Goal: Task Accomplishment & Management: Manage account settings

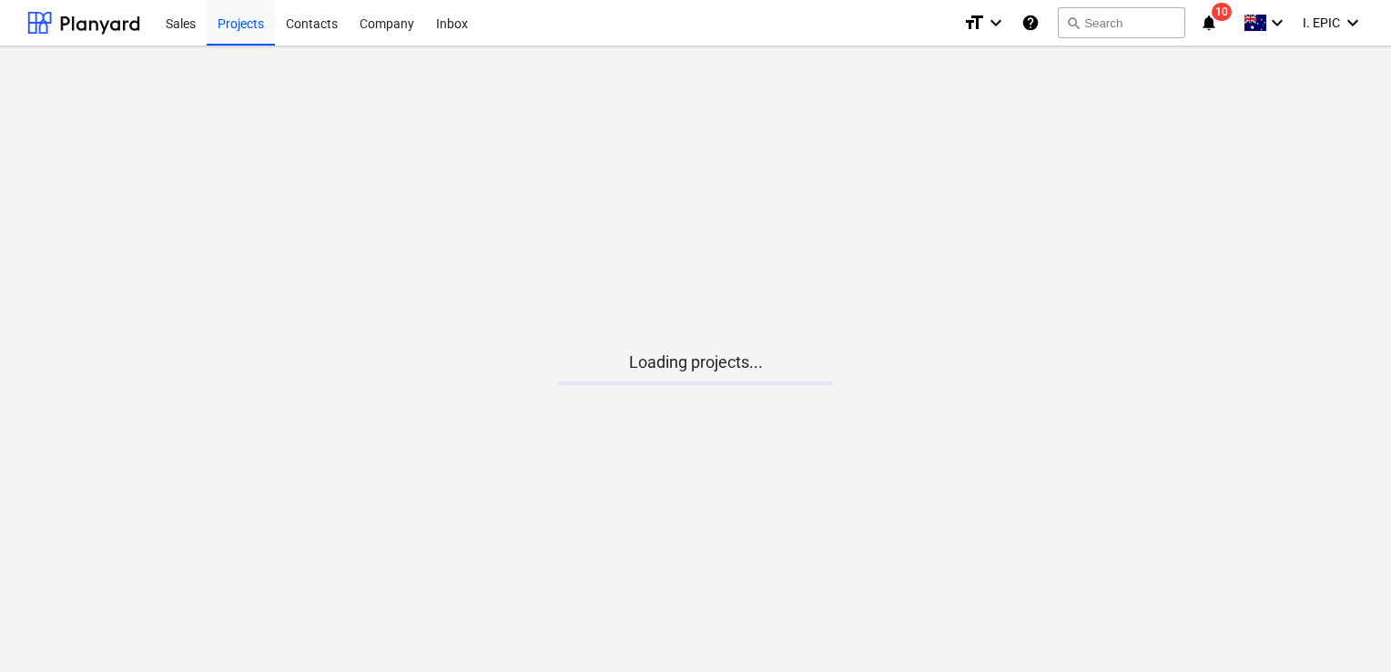
click at [713, 200] on main "Loading projects..." at bounding box center [695, 358] width 1391 height 625
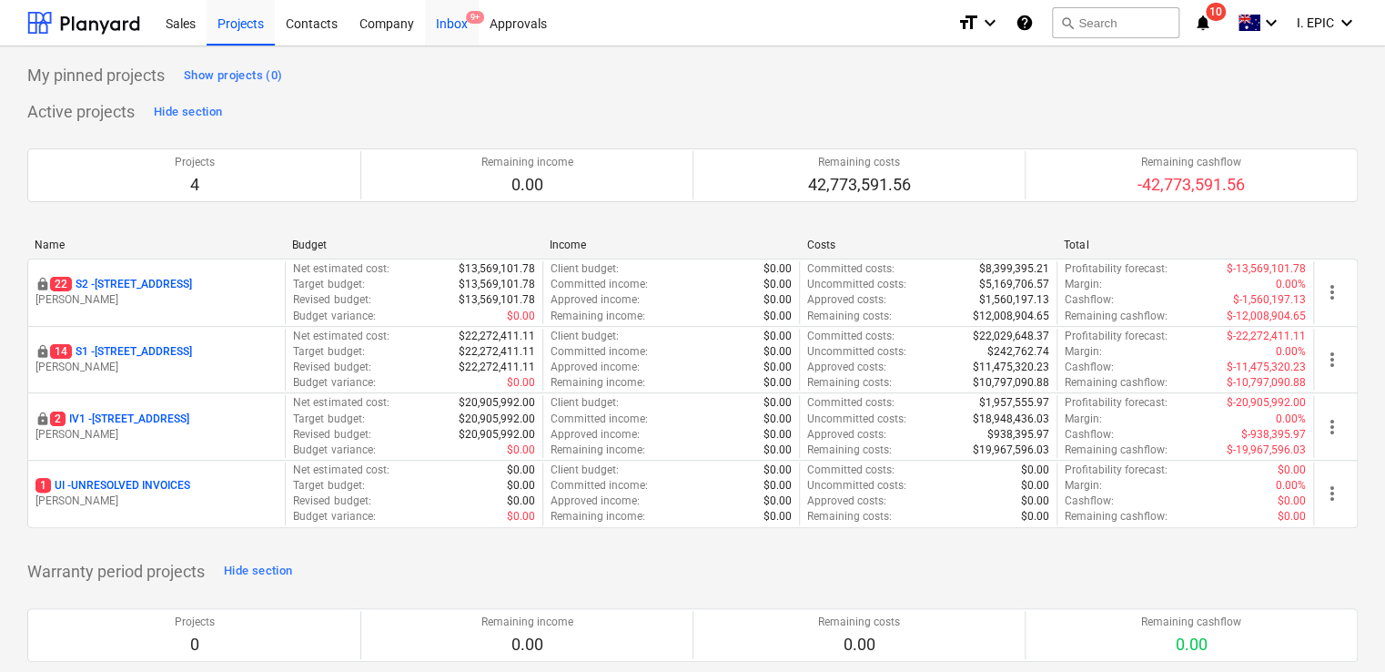
click at [441, 42] on div "Inbox 9+" at bounding box center [452, 22] width 54 height 46
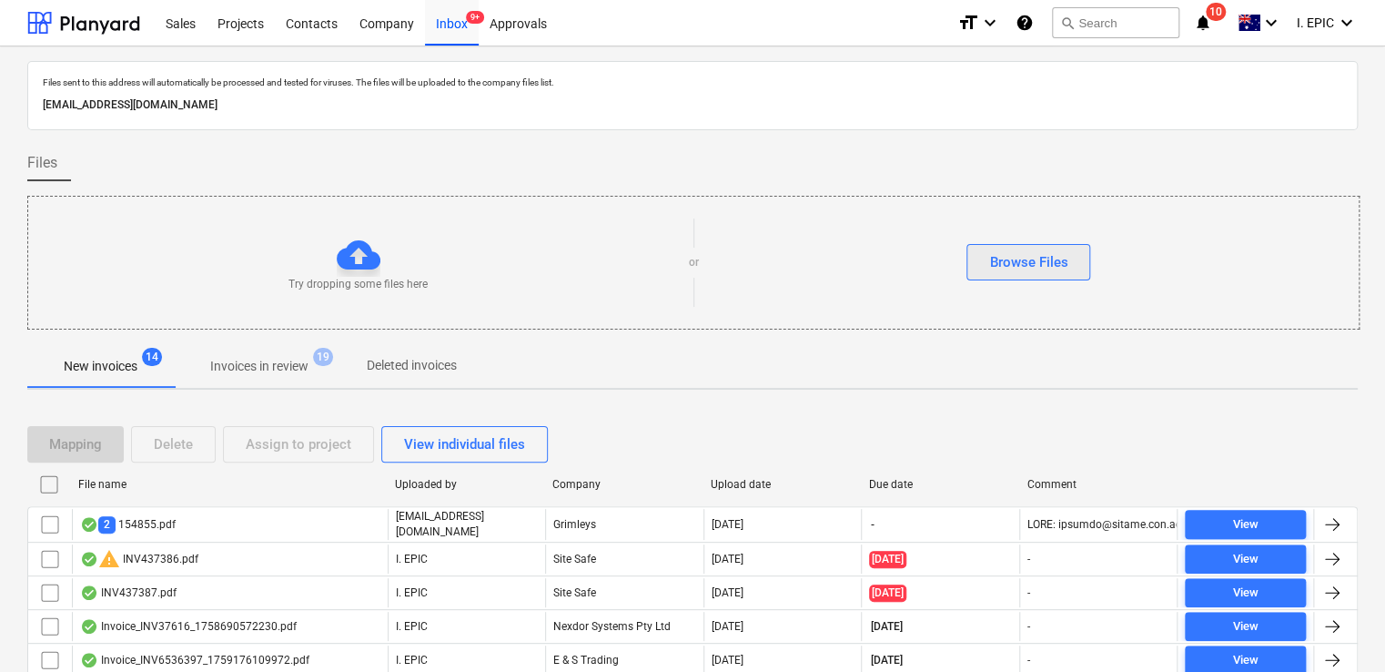
click at [1002, 258] on div "Browse Files" at bounding box center [1028, 262] width 78 height 24
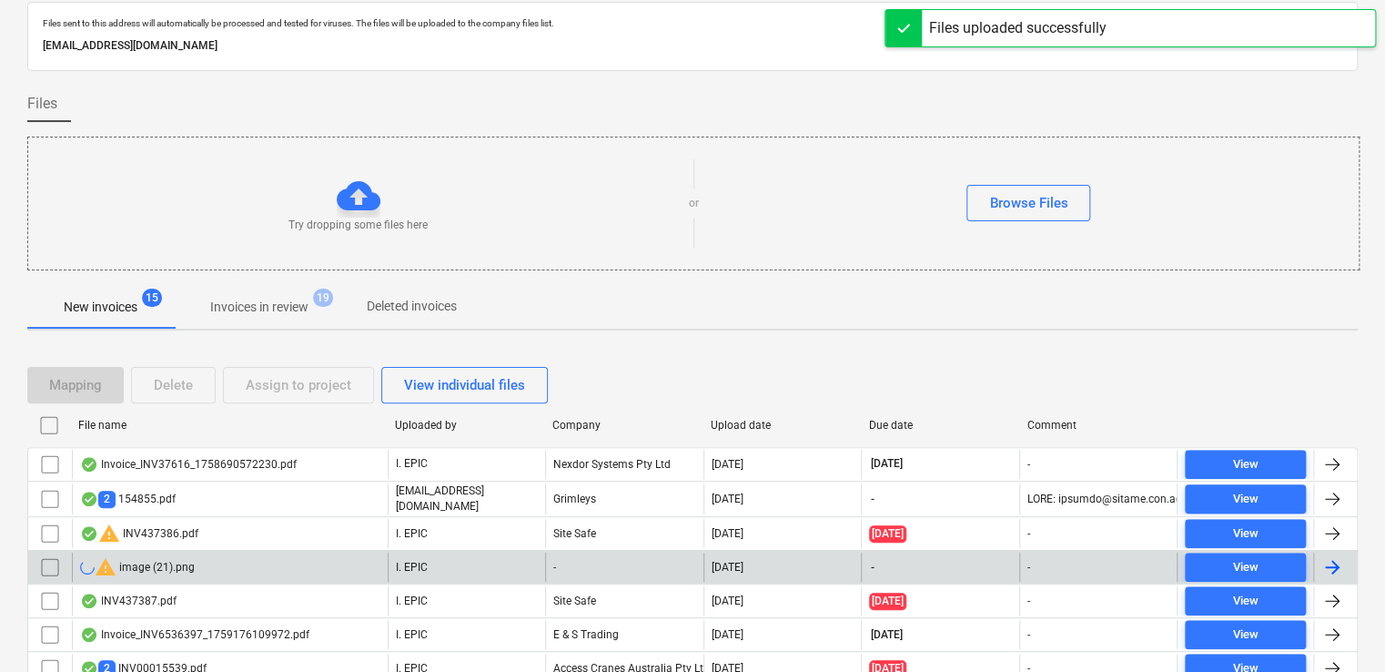
scroll to position [91, 0]
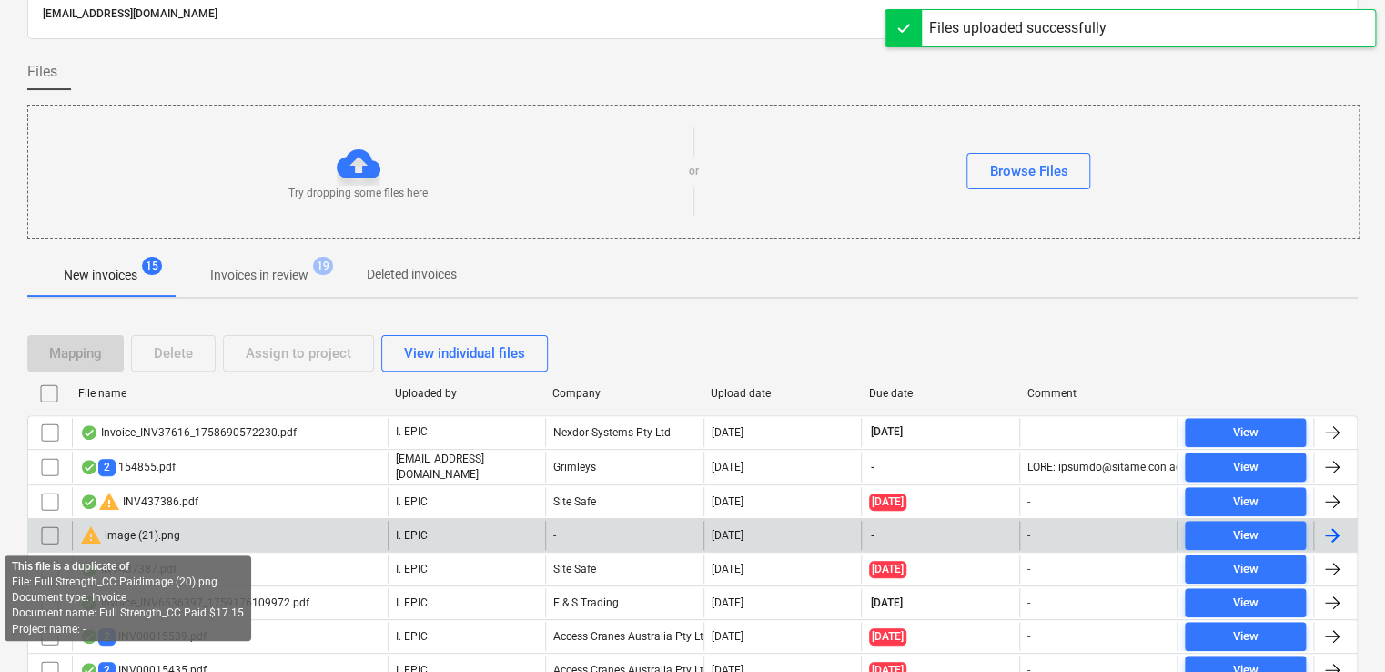
click at [91, 532] on span "warning" at bounding box center [91, 535] width 22 height 22
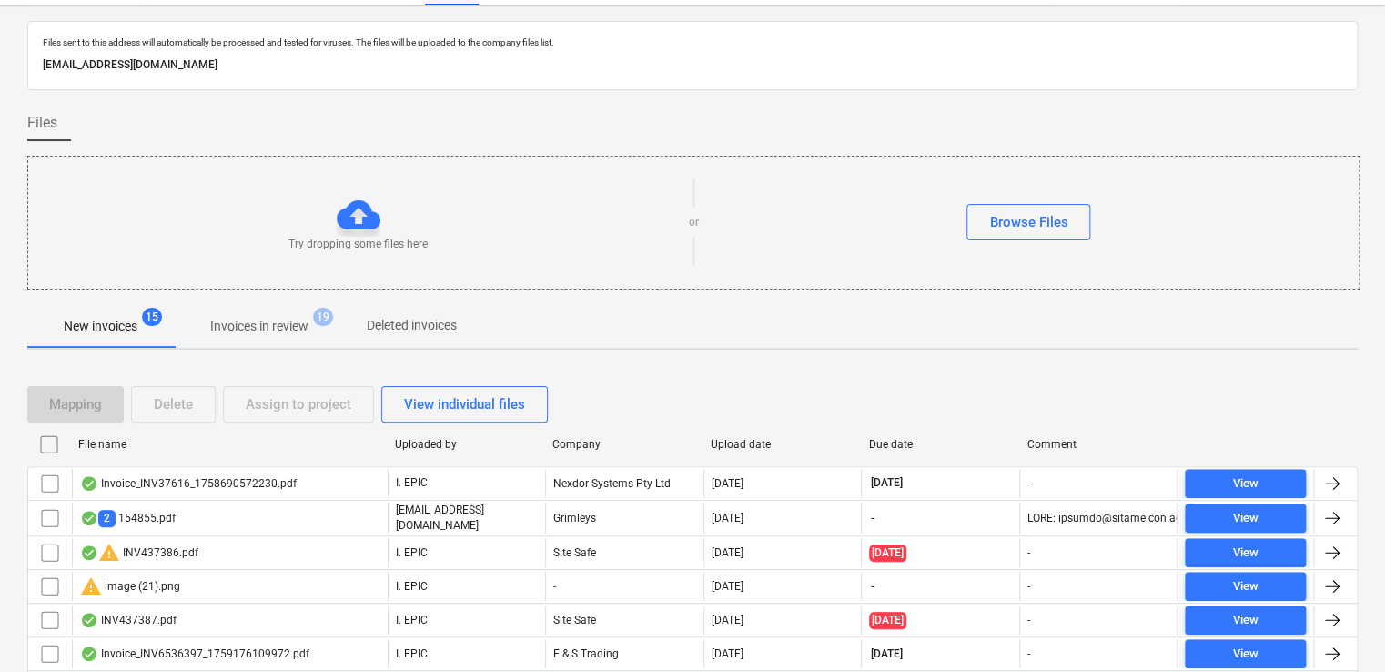
scroll to position [91, 0]
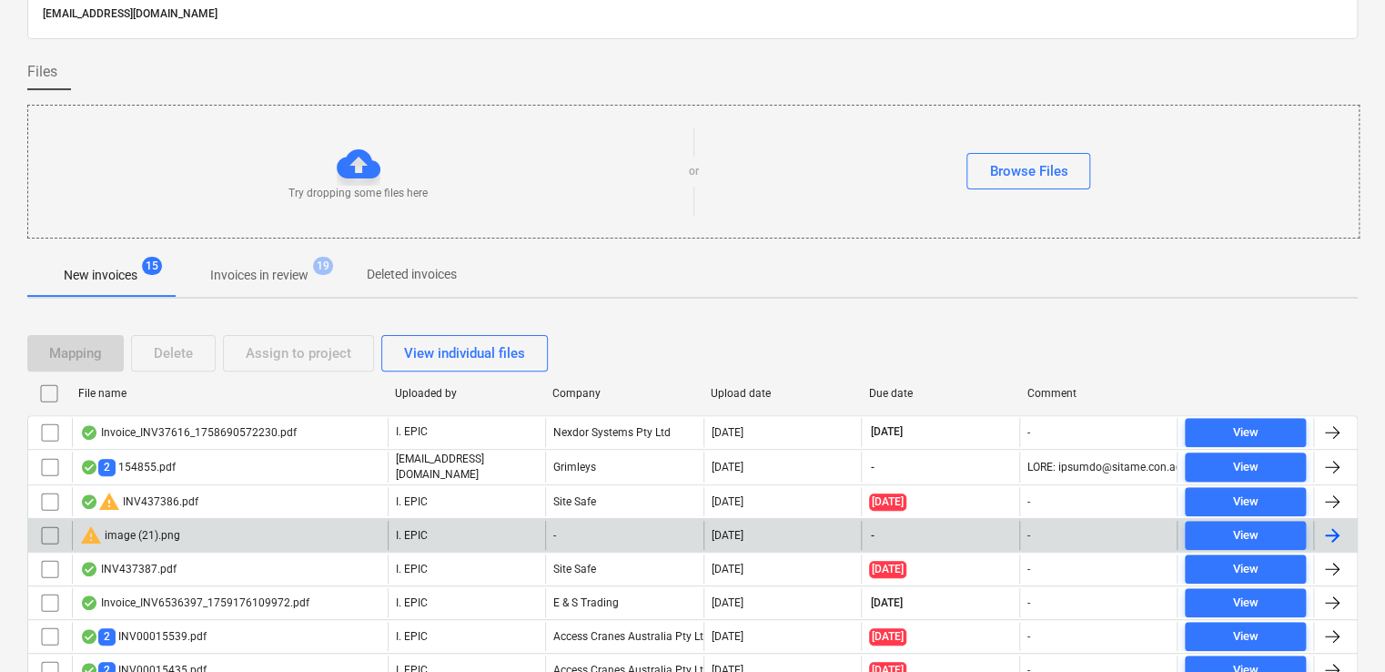
click at [238, 531] on div "warning image (21).png" at bounding box center [230, 535] width 316 height 29
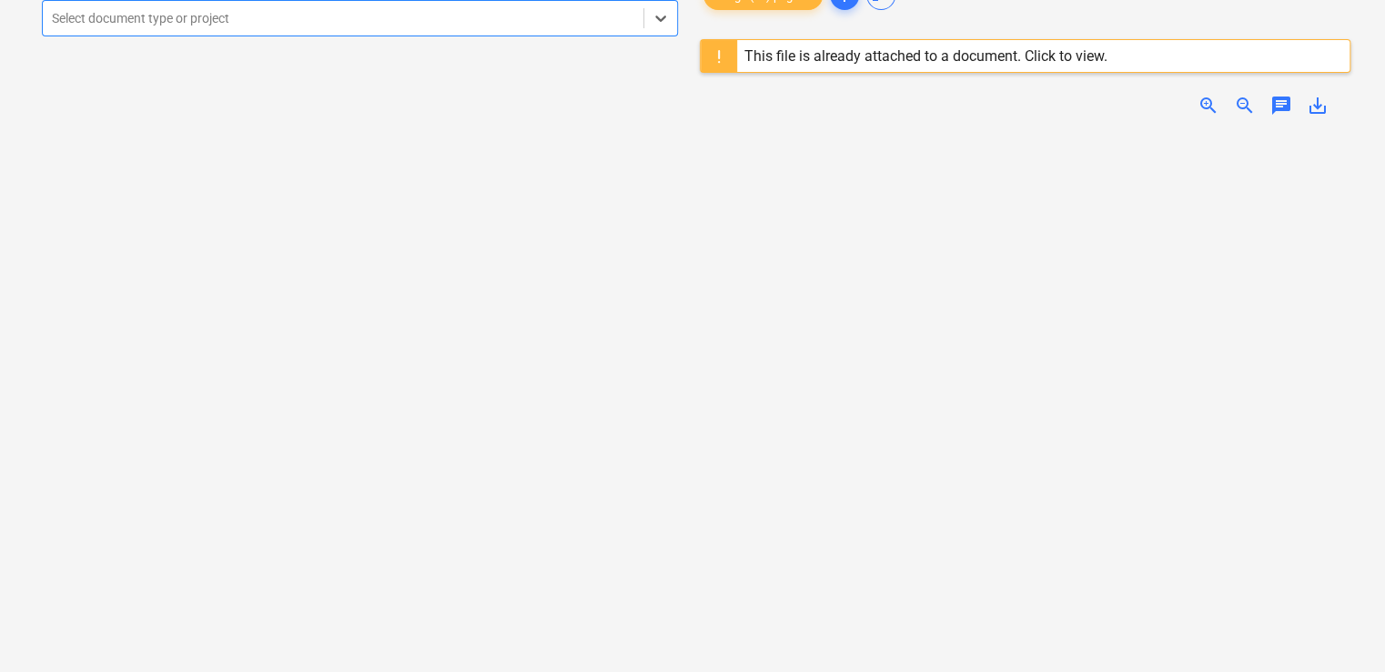
scroll to position [40, 0]
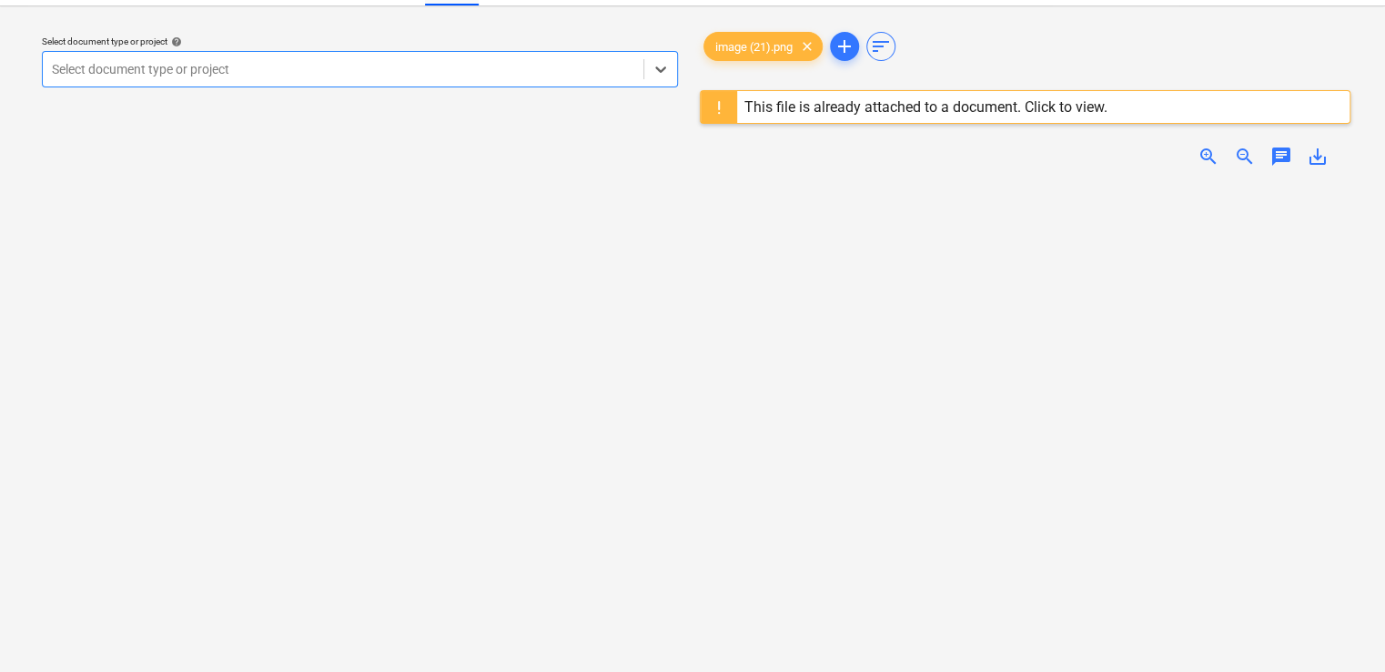
click at [1281, 150] on span "chat" at bounding box center [1282, 157] width 22 height 22
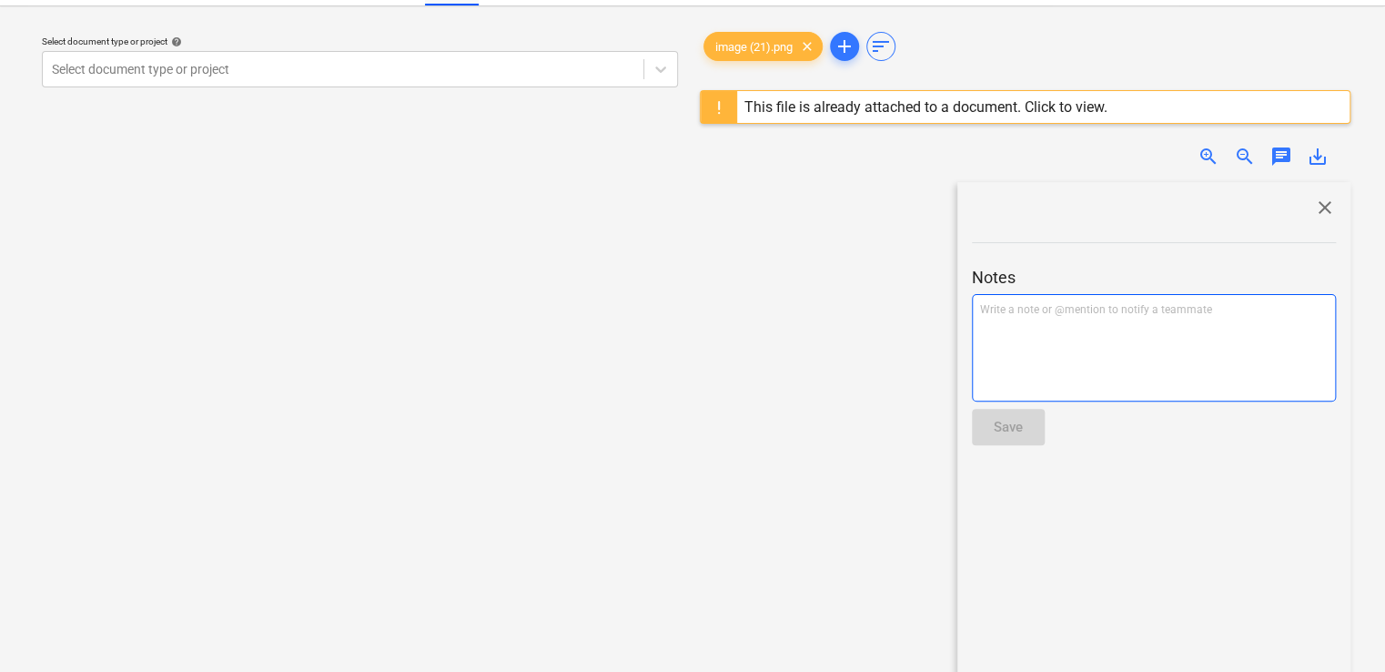
click at [1052, 321] on div "Write a note or @mention to notify a teammate [PERSON_NAME]" at bounding box center [1154, 347] width 364 height 107
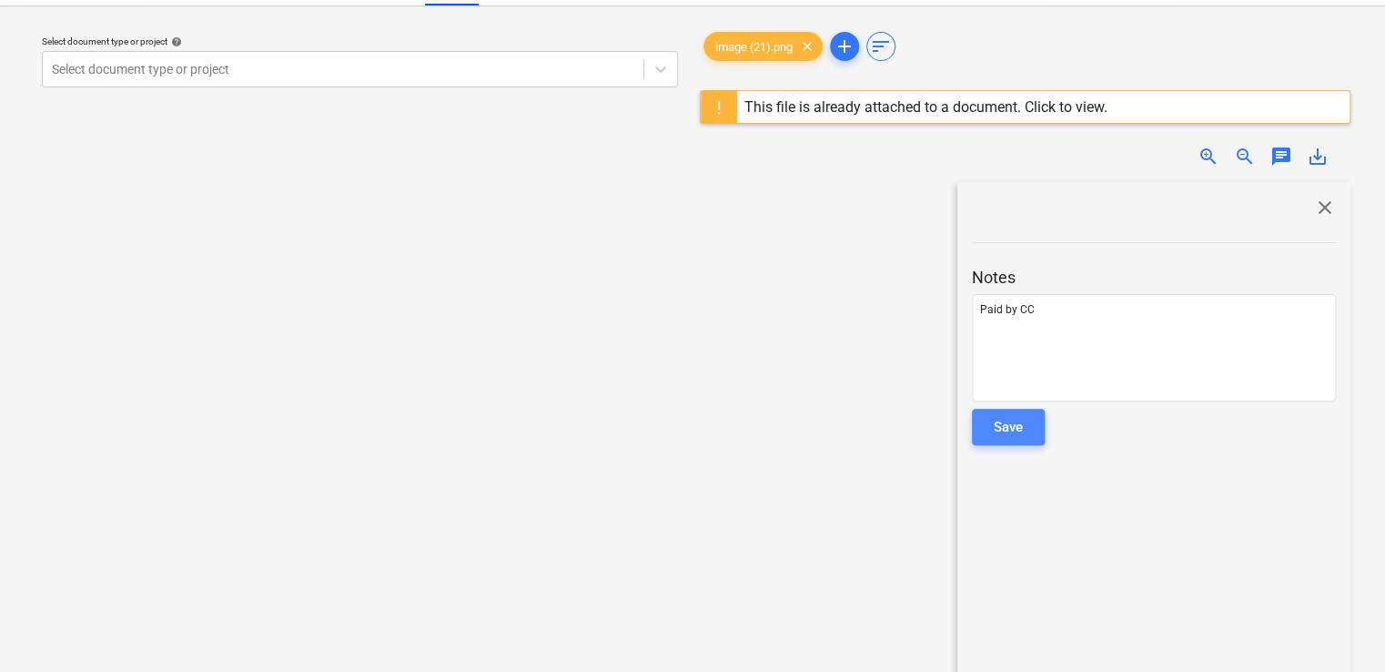
click at [988, 436] on button "Save" at bounding box center [1008, 427] width 73 height 36
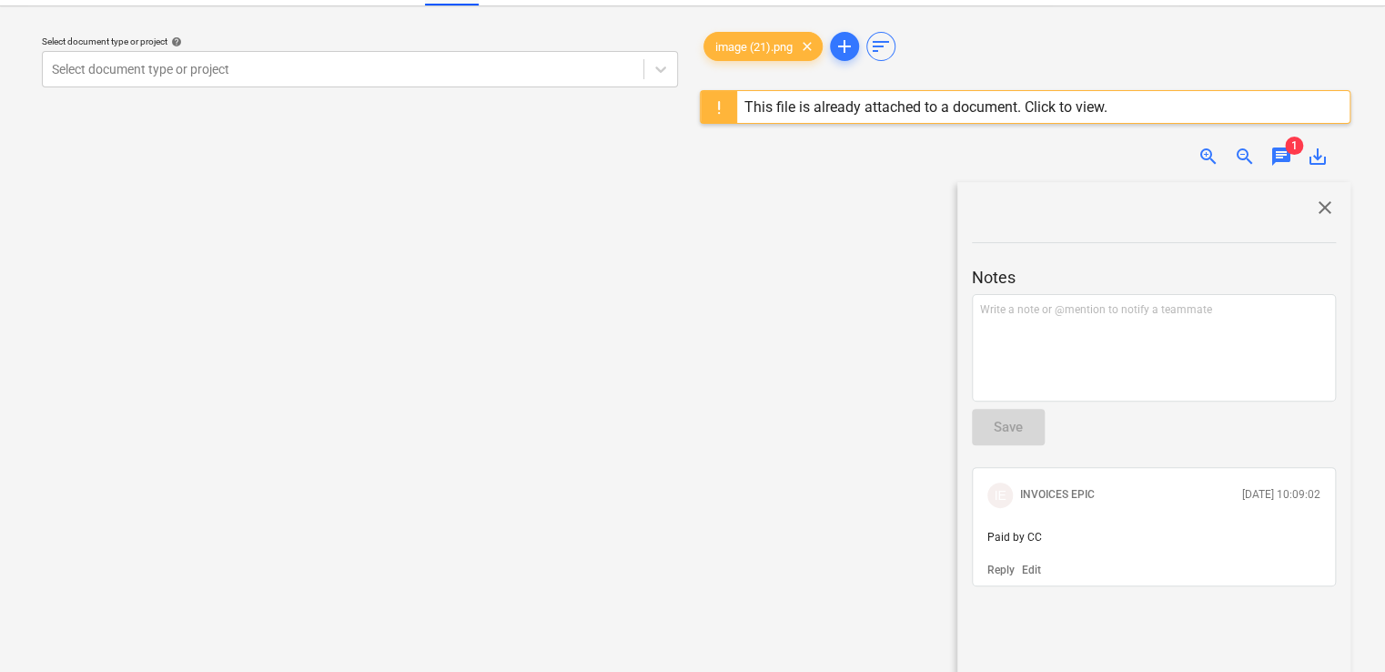
click at [1321, 218] on div at bounding box center [1154, 225] width 364 height 15
click at [1320, 203] on span "close" at bounding box center [1325, 208] width 22 height 22
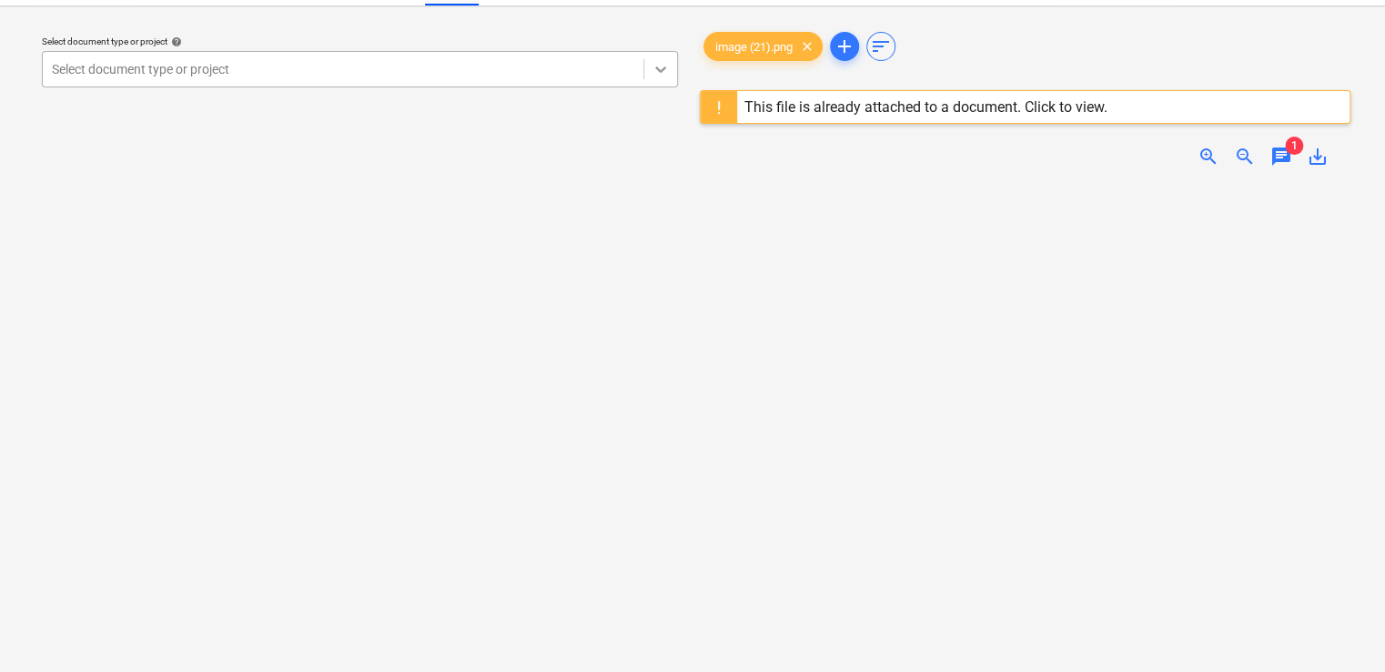
click at [665, 56] on div at bounding box center [660, 69] width 33 height 33
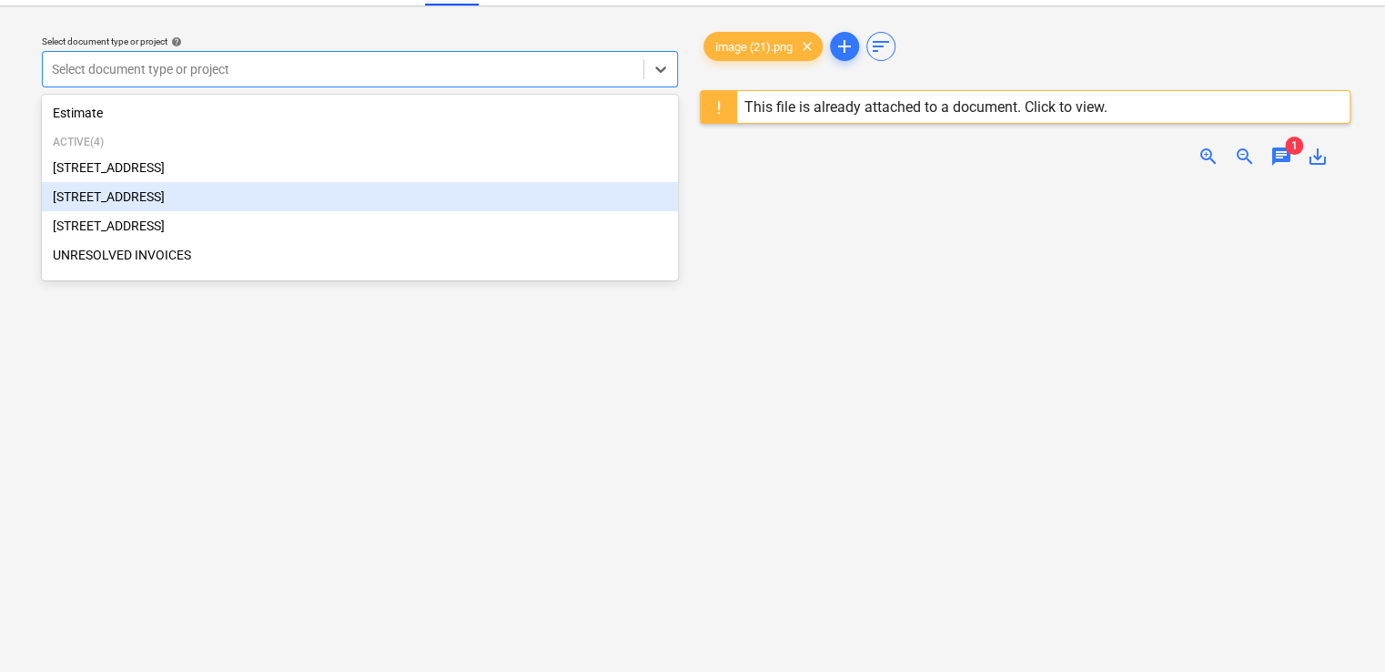
click at [154, 197] on div "[STREET_ADDRESS]" at bounding box center [360, 196] width 636 height 29
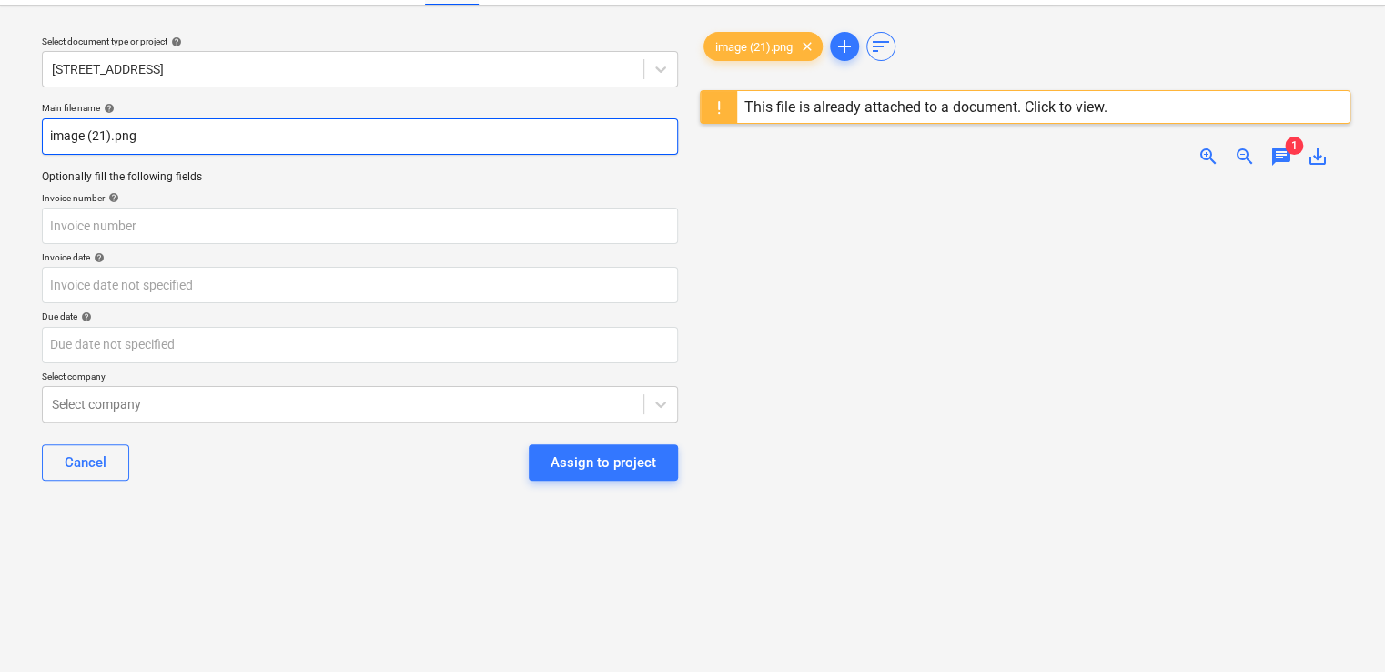
click at [51, 140] on input "image (21).png" at bounding box center [360, 136] width 636 height 36
click at [51, 141] on input "image (21).png" at bounding box center [360, 136] width 636 height 36
drag, startPoint x: 119, startPoint y: 132, endPoint x: 41, endPoint y: 135, distance: 78.3
click at [42, 135] on input "Full Strength_CC Paid_image (21).png" at bounding box center [360, 136] width 636 height 36
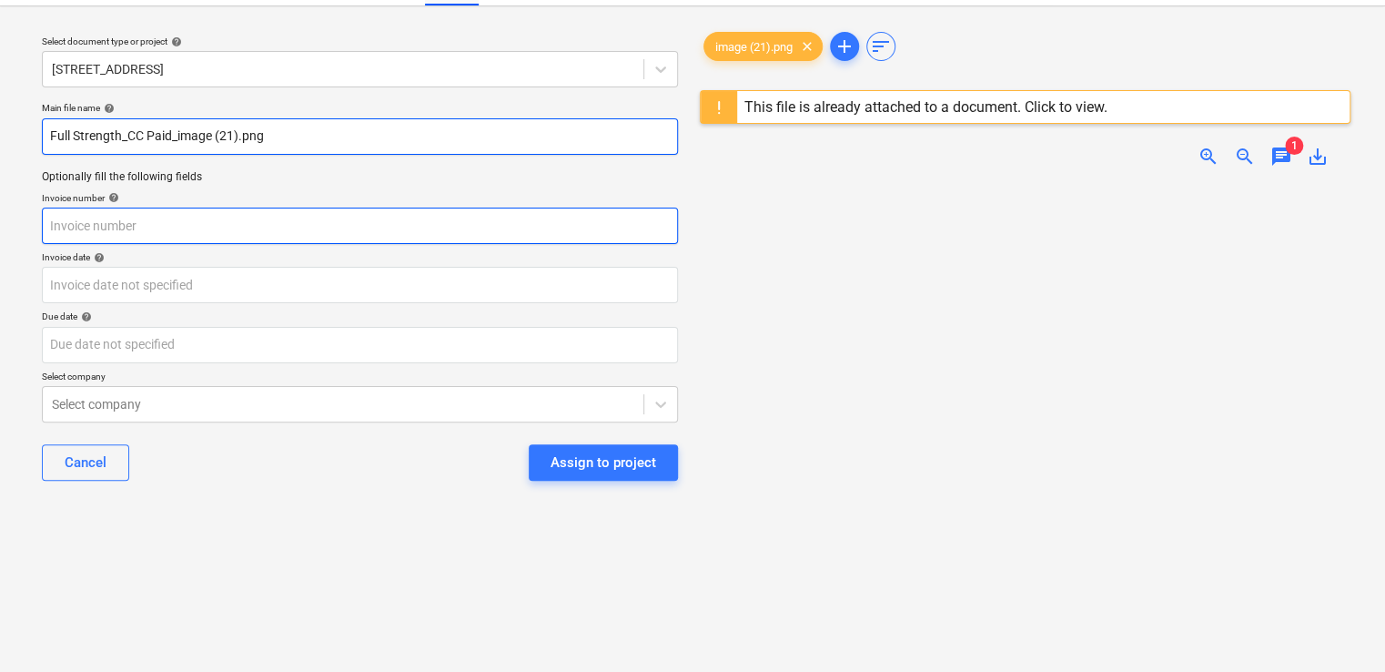
type input "Full Strength_CC Paid_image (21).png"
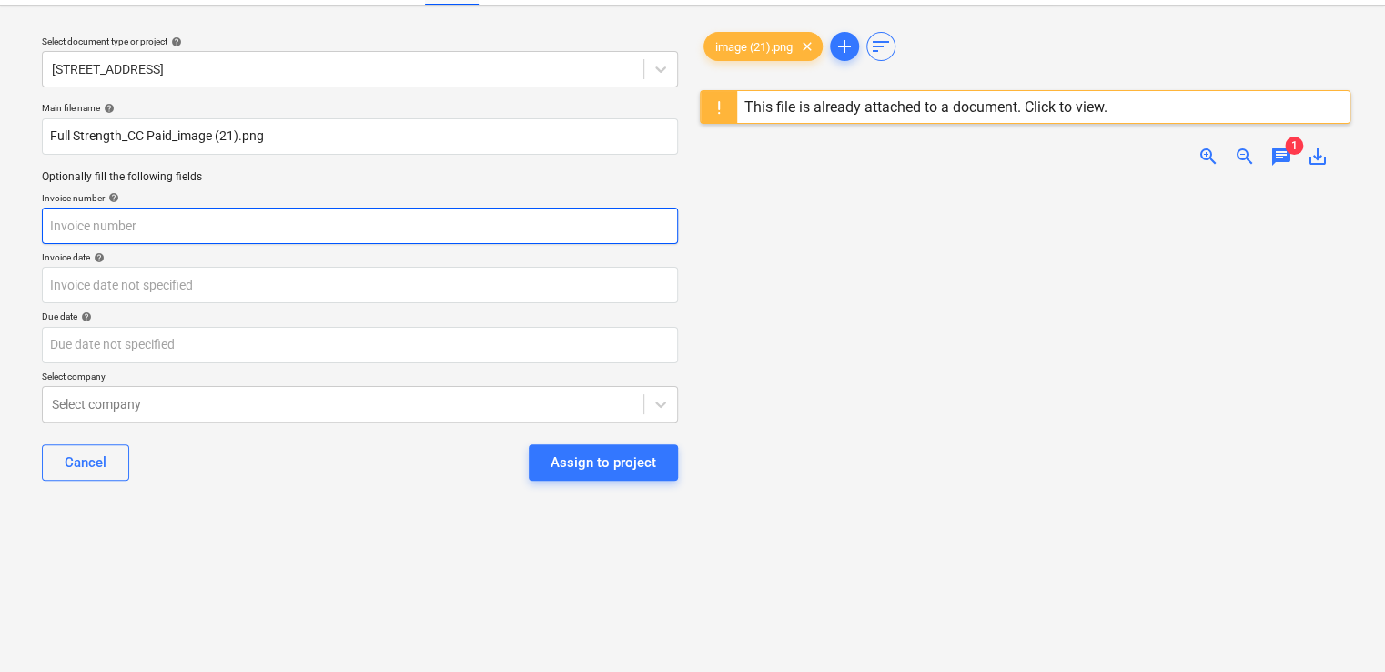
click at [109, 220] on input "text" at bounding box center [360, 226] width 636 height 36
paste input "Full Strength"
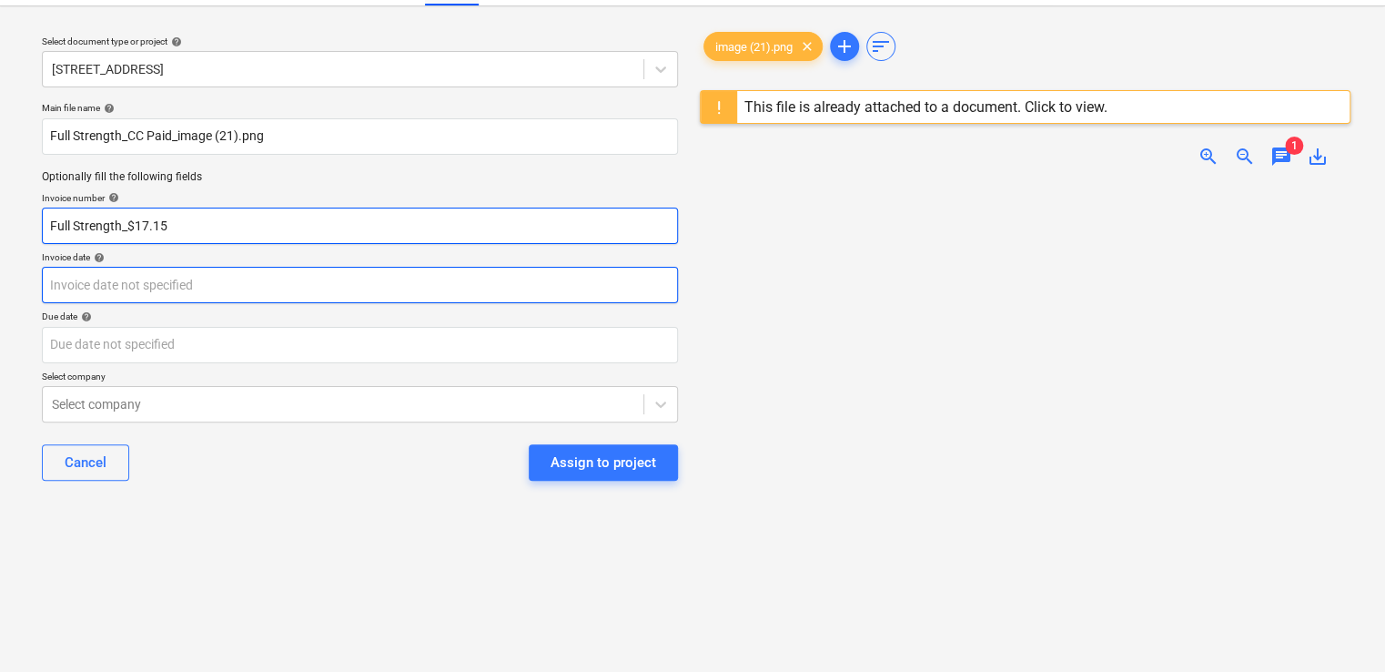
type input "Full Strength_$17.15"
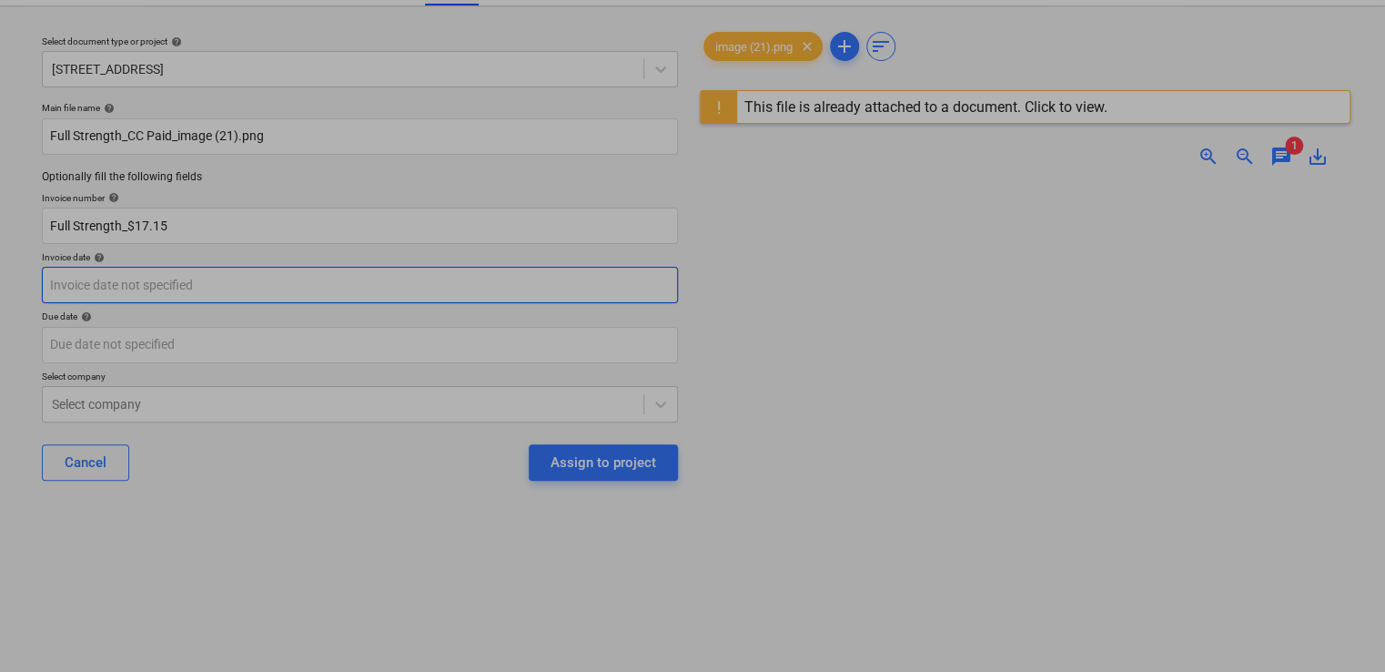
click at [127, 286] on body "Sales Projects Contacts Company Inbox 9+ Approvals format_size keyboard_arrow_d…" at bounding box center [692, 296] width 1385 height 672
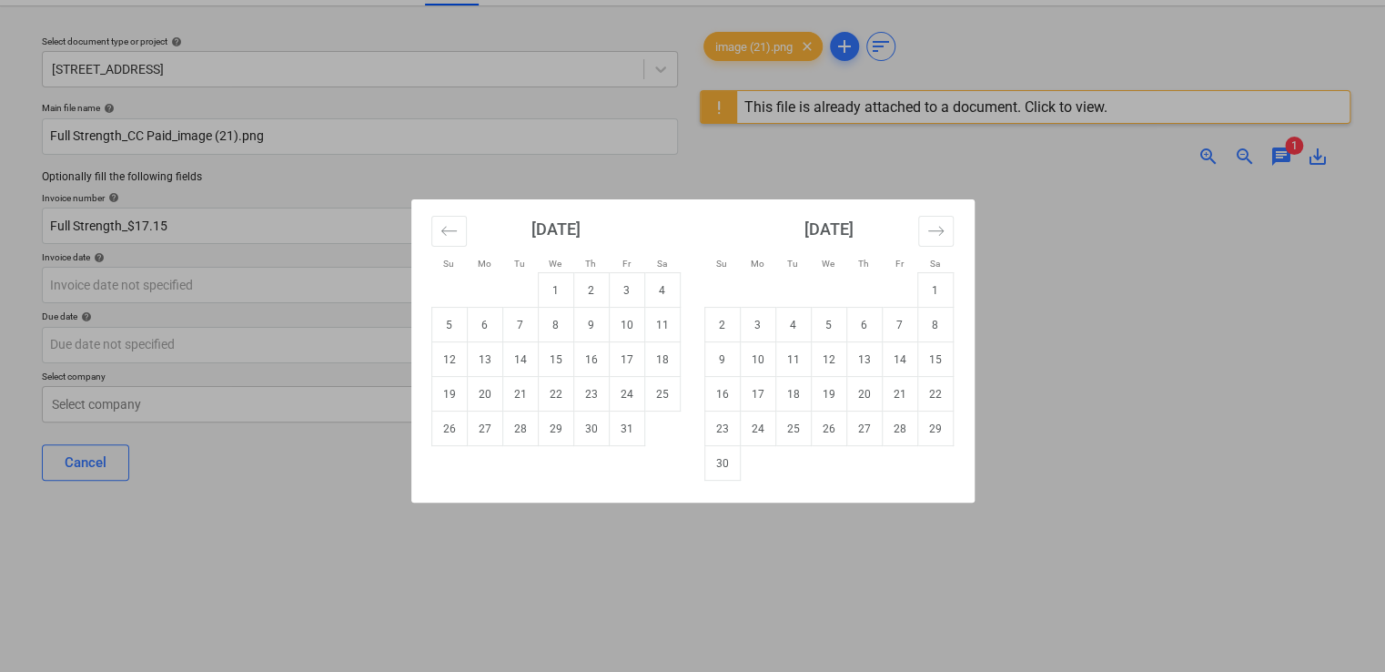
click at [703, 570] on div "Su Mo Tu We Th Fr Sa Su Mo Tu We Th Fr Sa [DATE] 1 2 3 4 5 6 7 8 9 10 11 12 13 …" at bounding box center [692, 336] width 1385 height 672
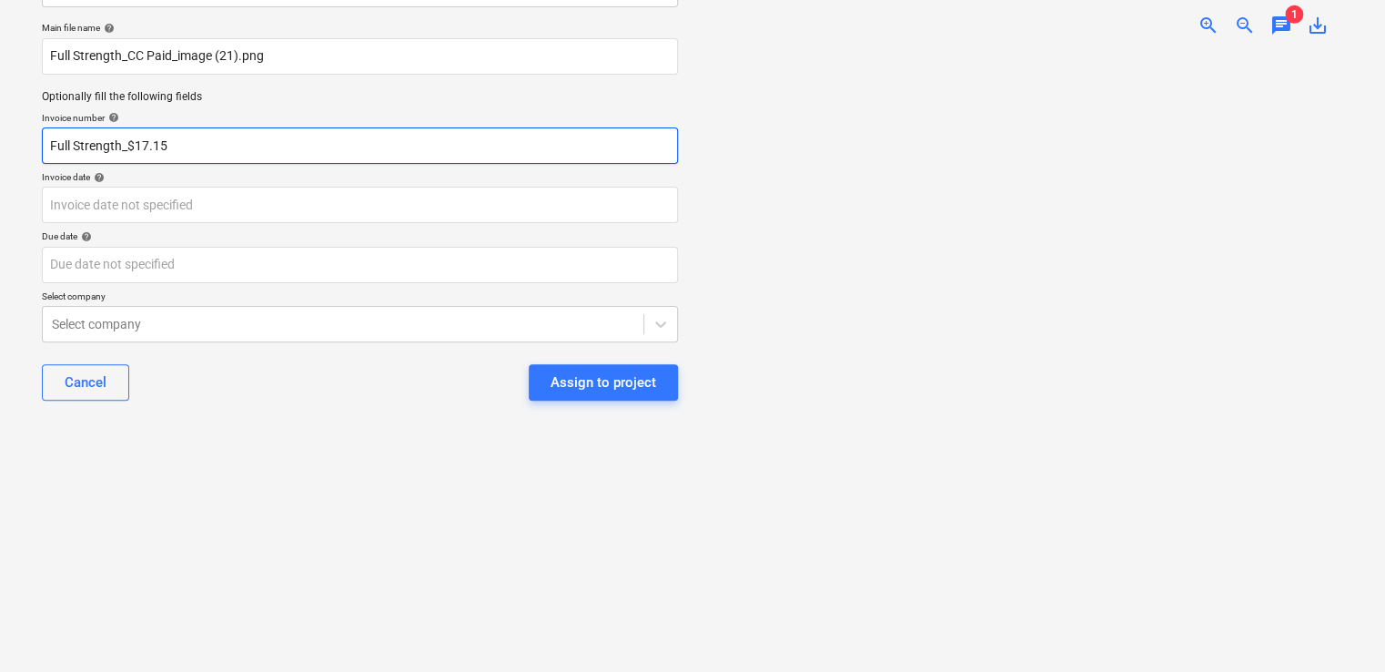
scroll to position [11, 0]
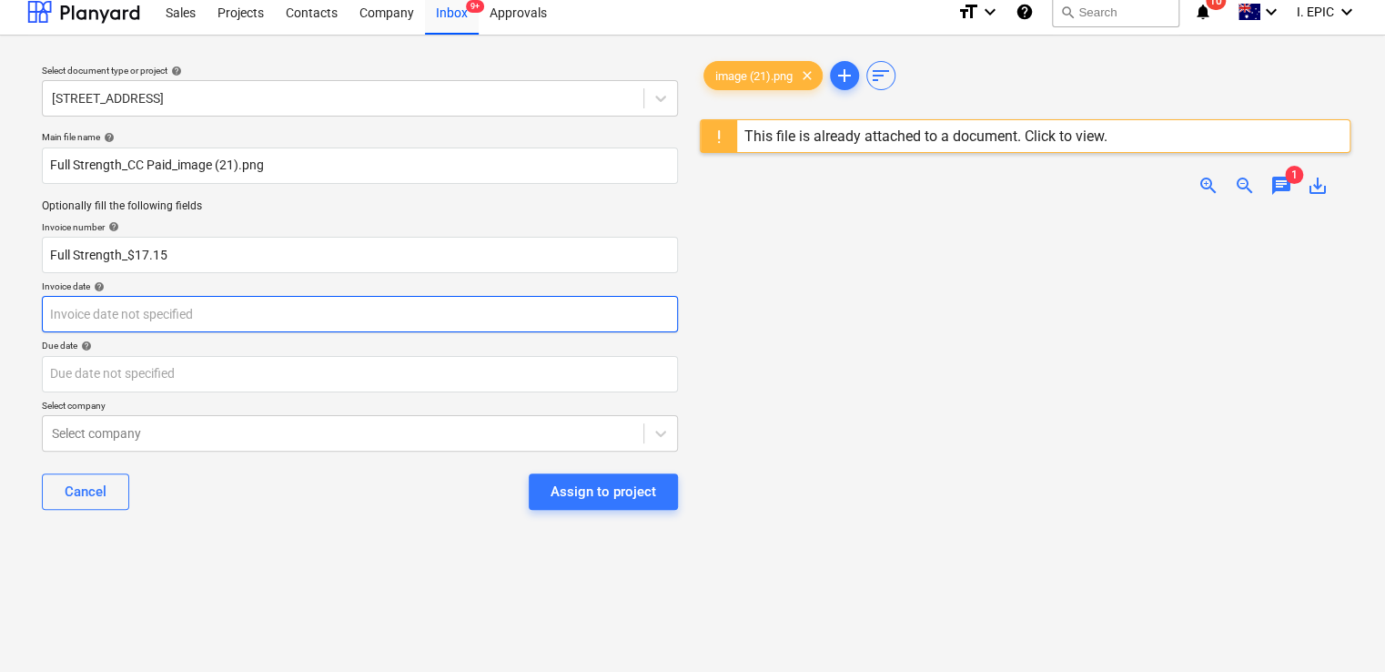
click at [113, 315] on body "Sales Projects Contacts Company Inbox 9+ Approvals format_size keyboard_arrow_d…" at bounding box center [692, 325] width 1385 height 672
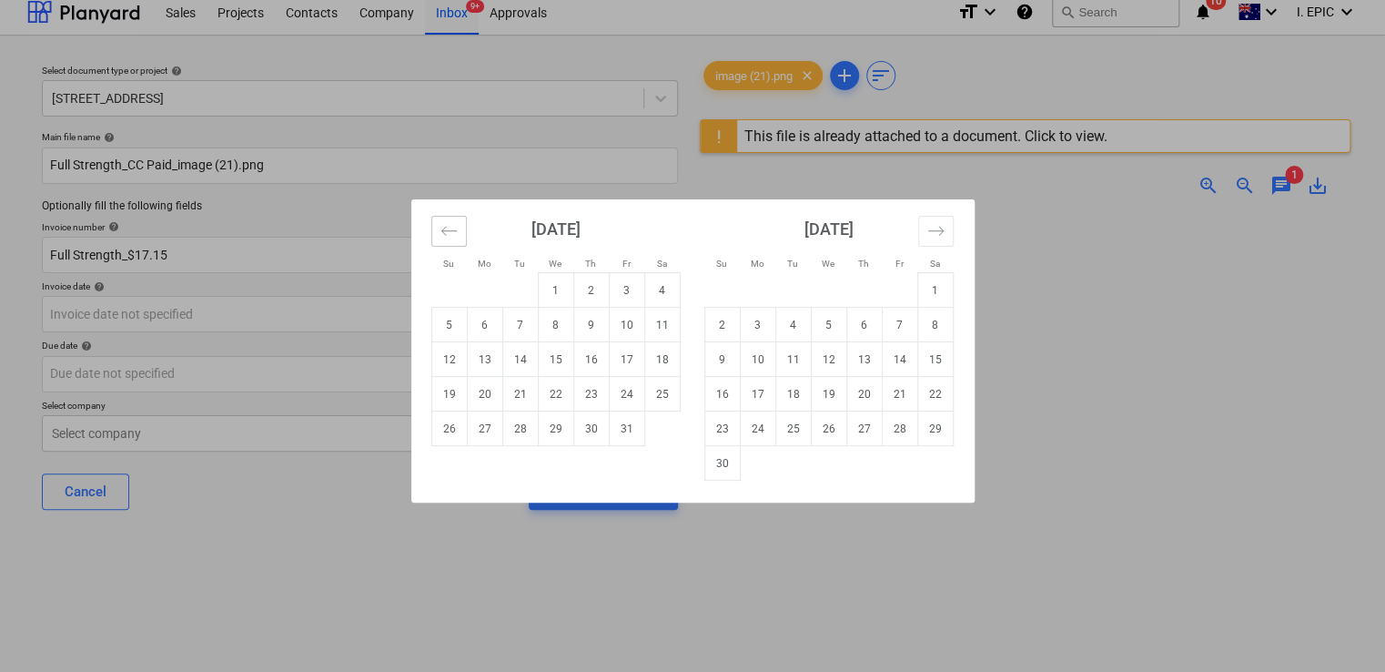
click at [435, 236] on button "Move backward to switch to the previous month." at bounding box center [448, 231] width 35 height 31
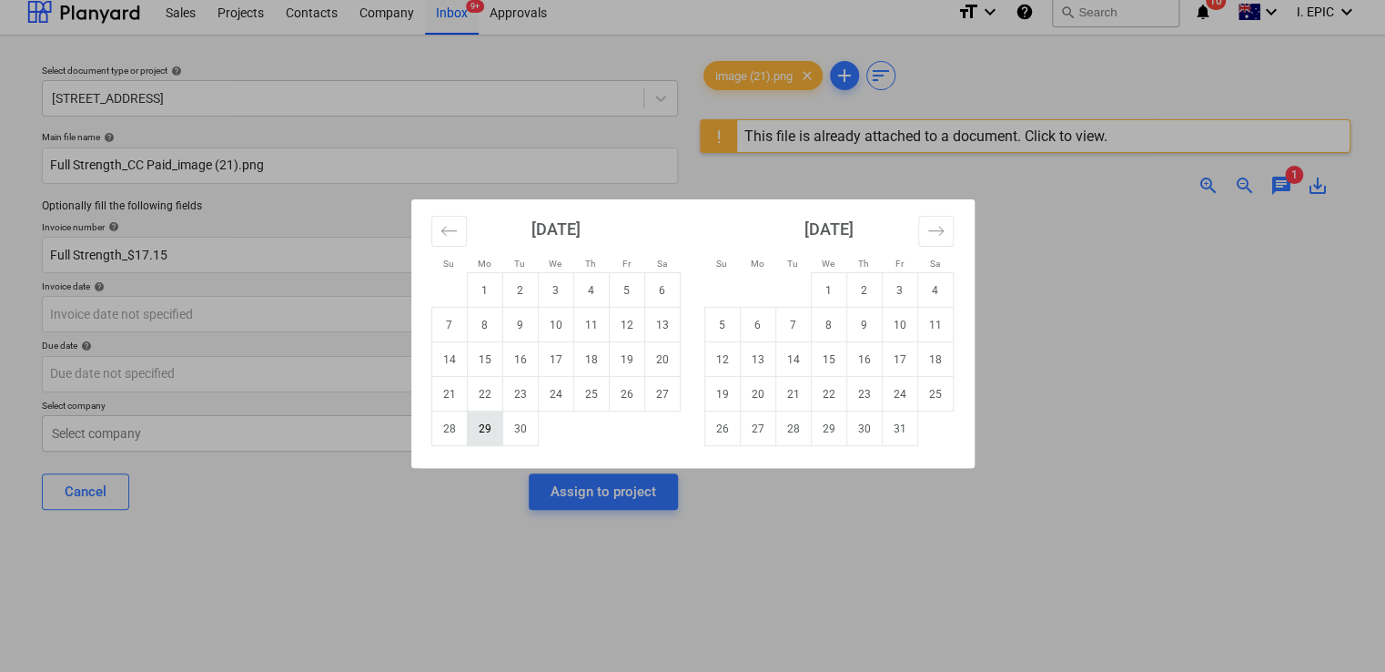
click at [484, 435] on td "29" at bounding box center [484, 428] width 35 height 35
type input "[DATE]"
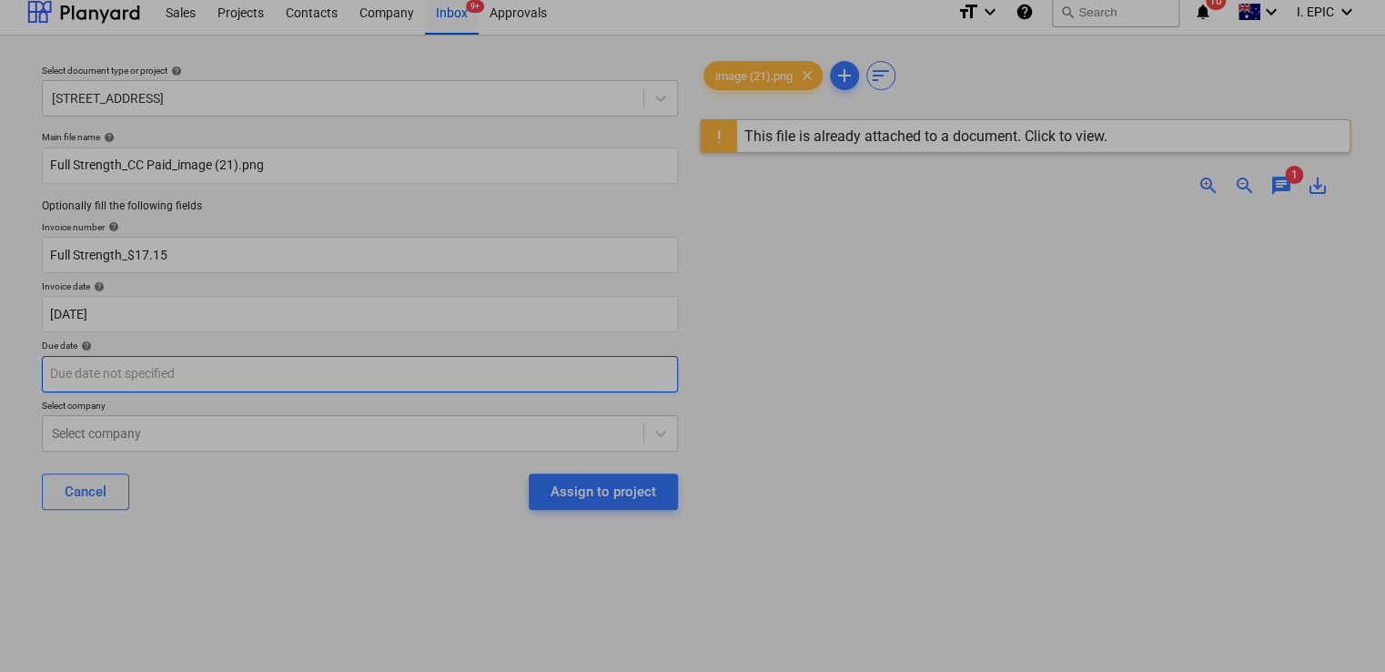
click at [217, 363] on body "Sales Projects Contacts Company Inbox 9+ Approvals format_size keyboard_arrow_d…" at bounding box center [692, 325] width 1385 height 672
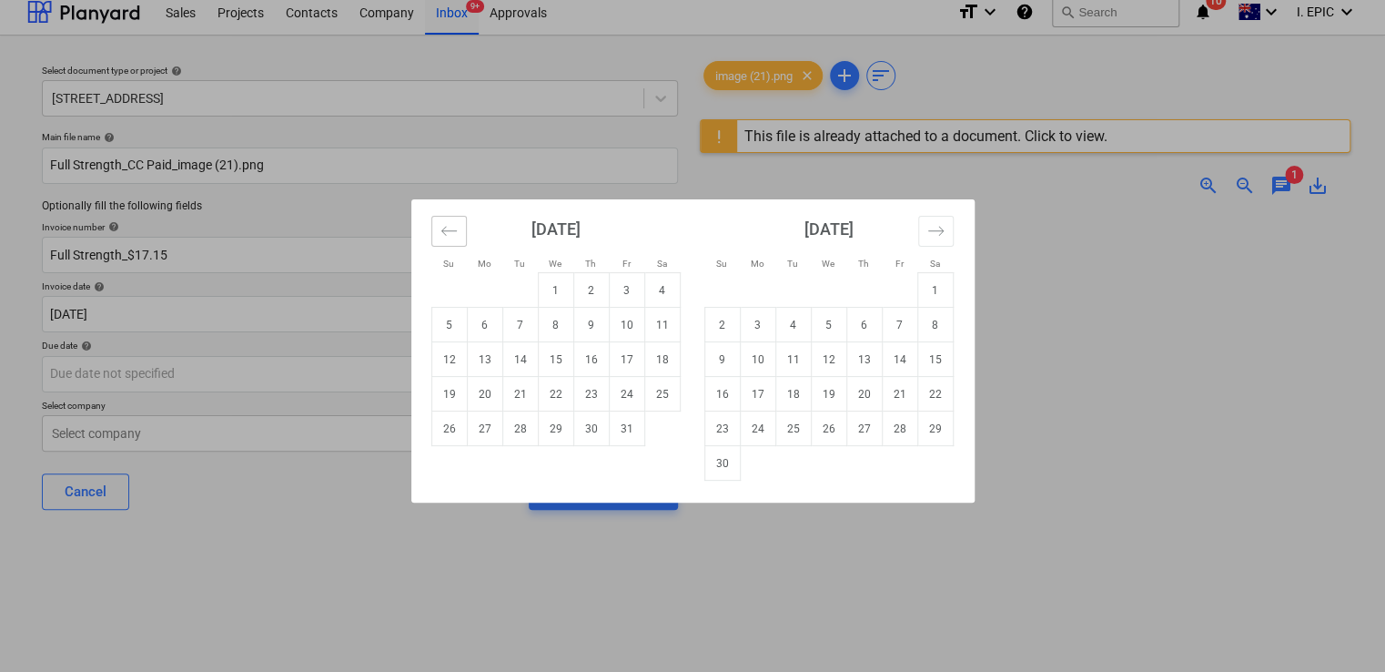
click at [438, 222] on button "Move backward to switch to the previous month." at bounding box center [448, 231] width 35 height 31
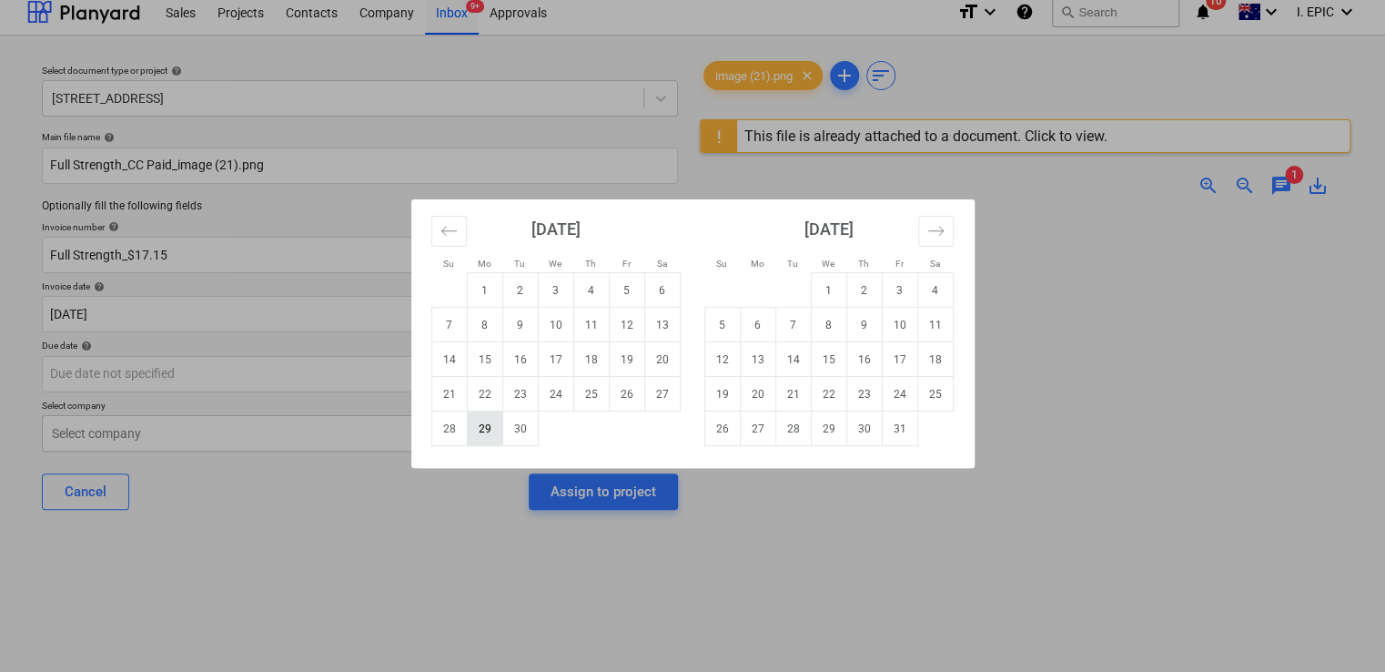
click at [489, 417] on td "29" at bounding box center [484, 428] width 35 height 35
type input "[DATE]"
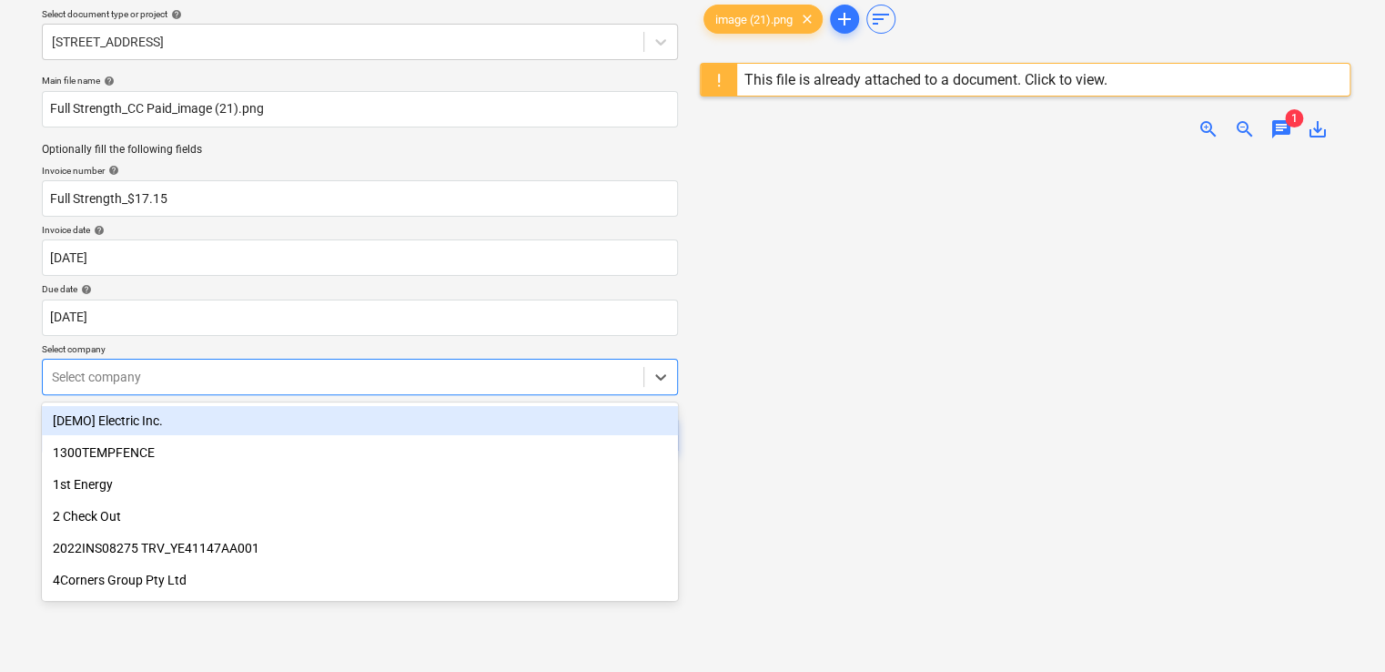
click at [222, 429] on body "Sales Projects Contacts Company Inbox 9+ Approvals format_size keyboard_arrow_d…" at bounding box center [692, 269] width 1385 height 672
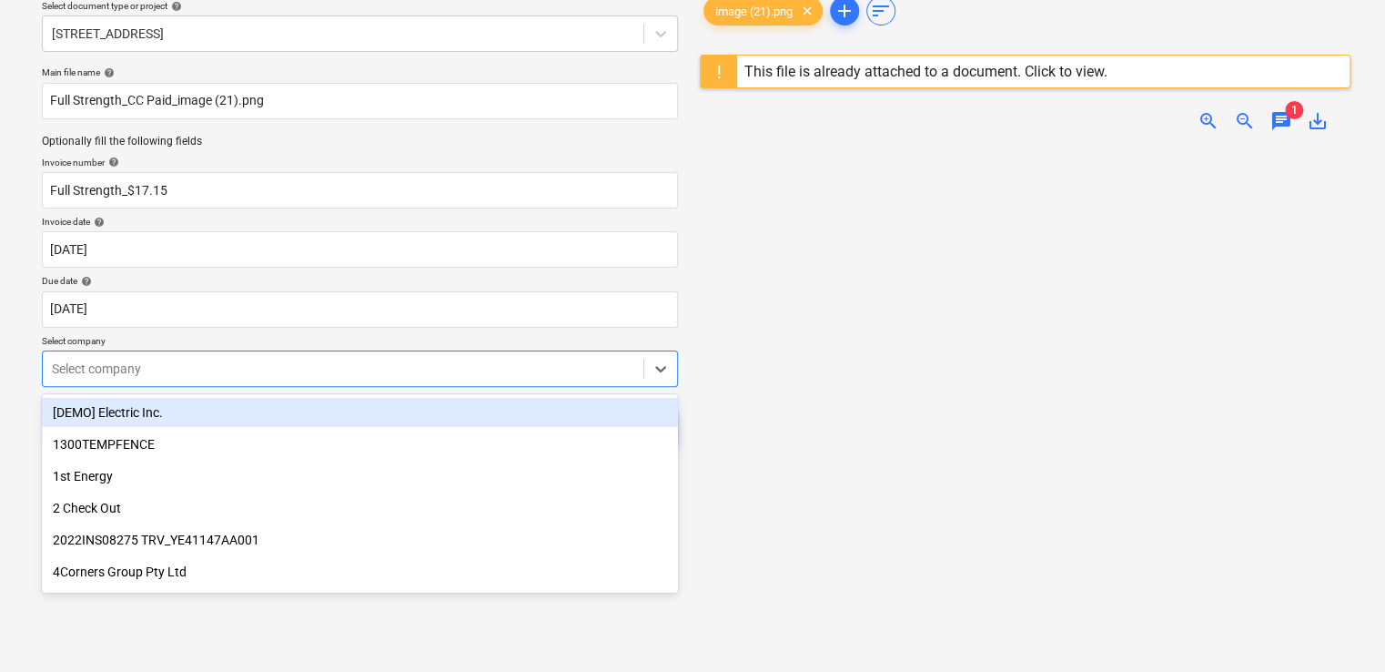
scroll to position [81, 0]
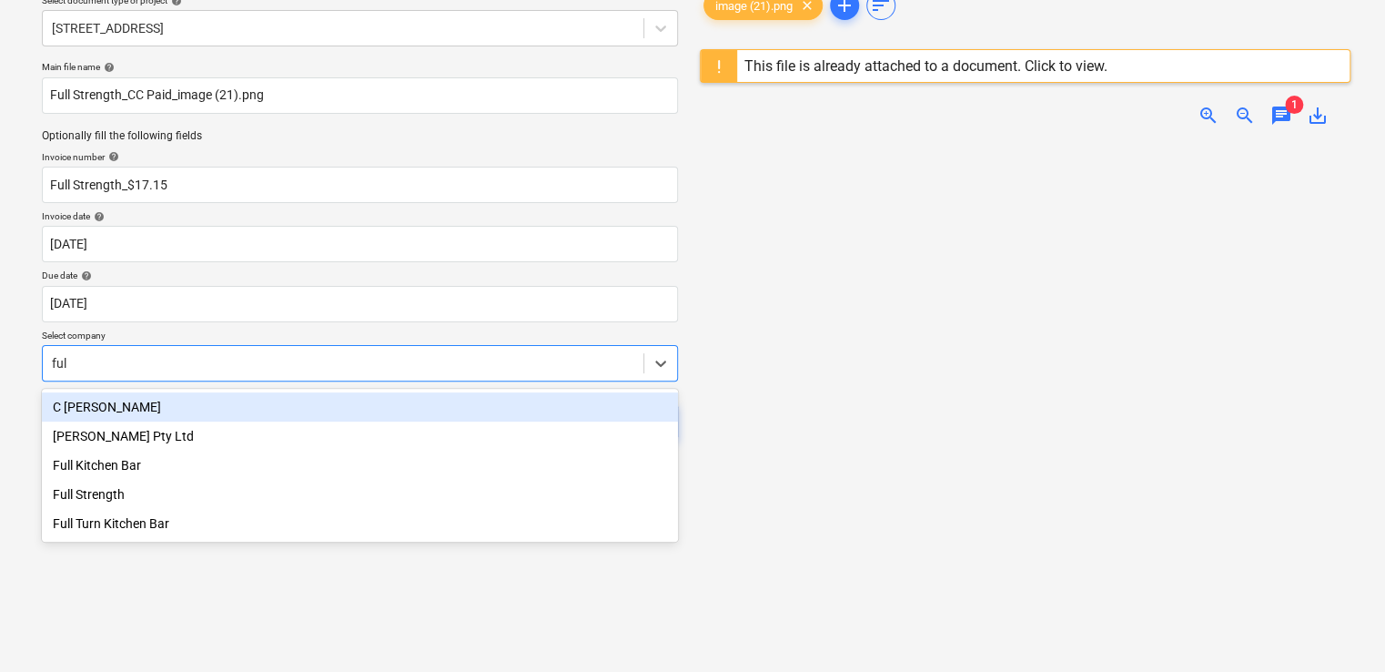
type input "full"
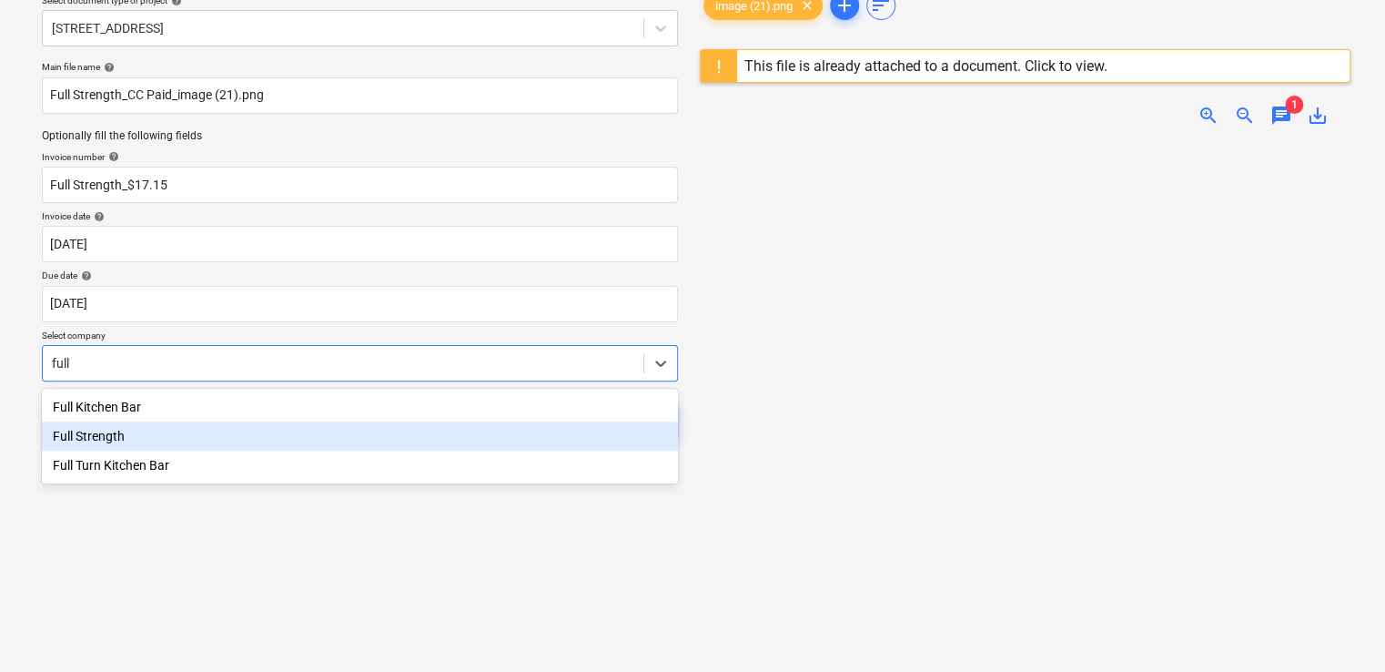
click at [187, 446] on div "Full Strength" at bounding box center [360, 435] width 636 height 29
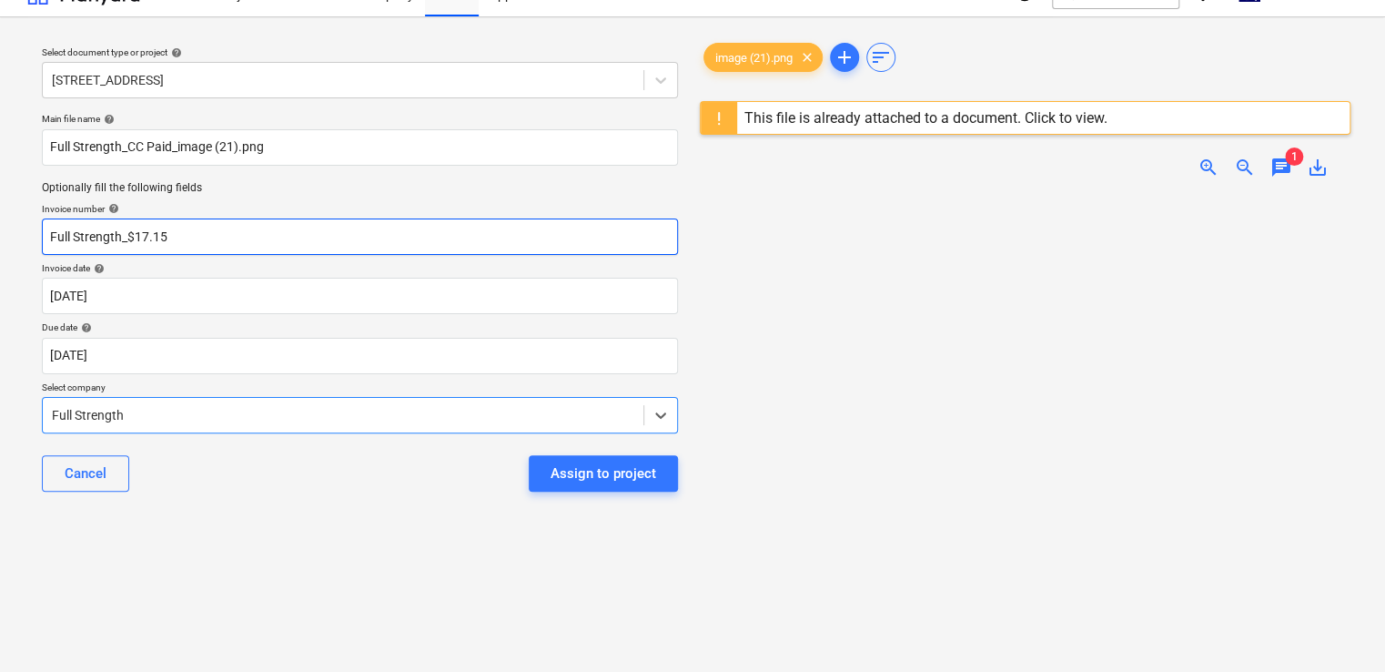
scroll to position [0, 0]
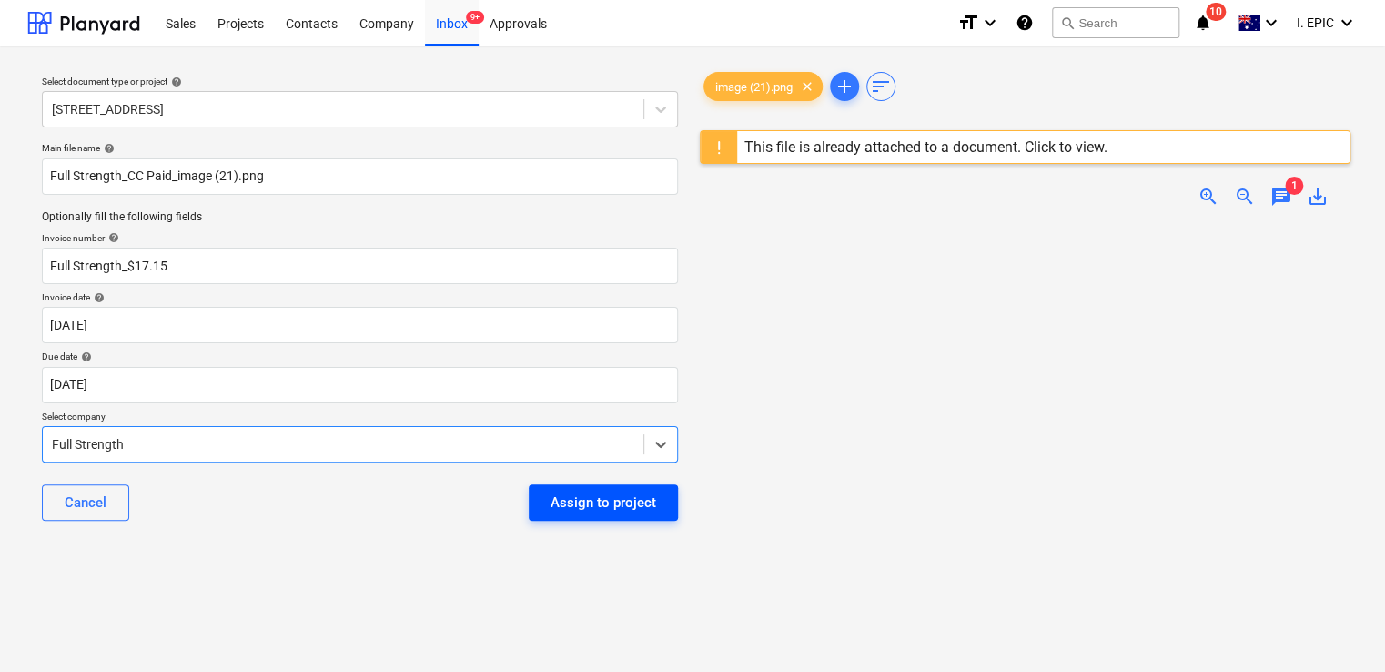
click at [622, 496] on div "Assign to project" at bounding box center [604, 503] width 106 height 24
